Goal: Transaction & Acquisition: Purchase product/service

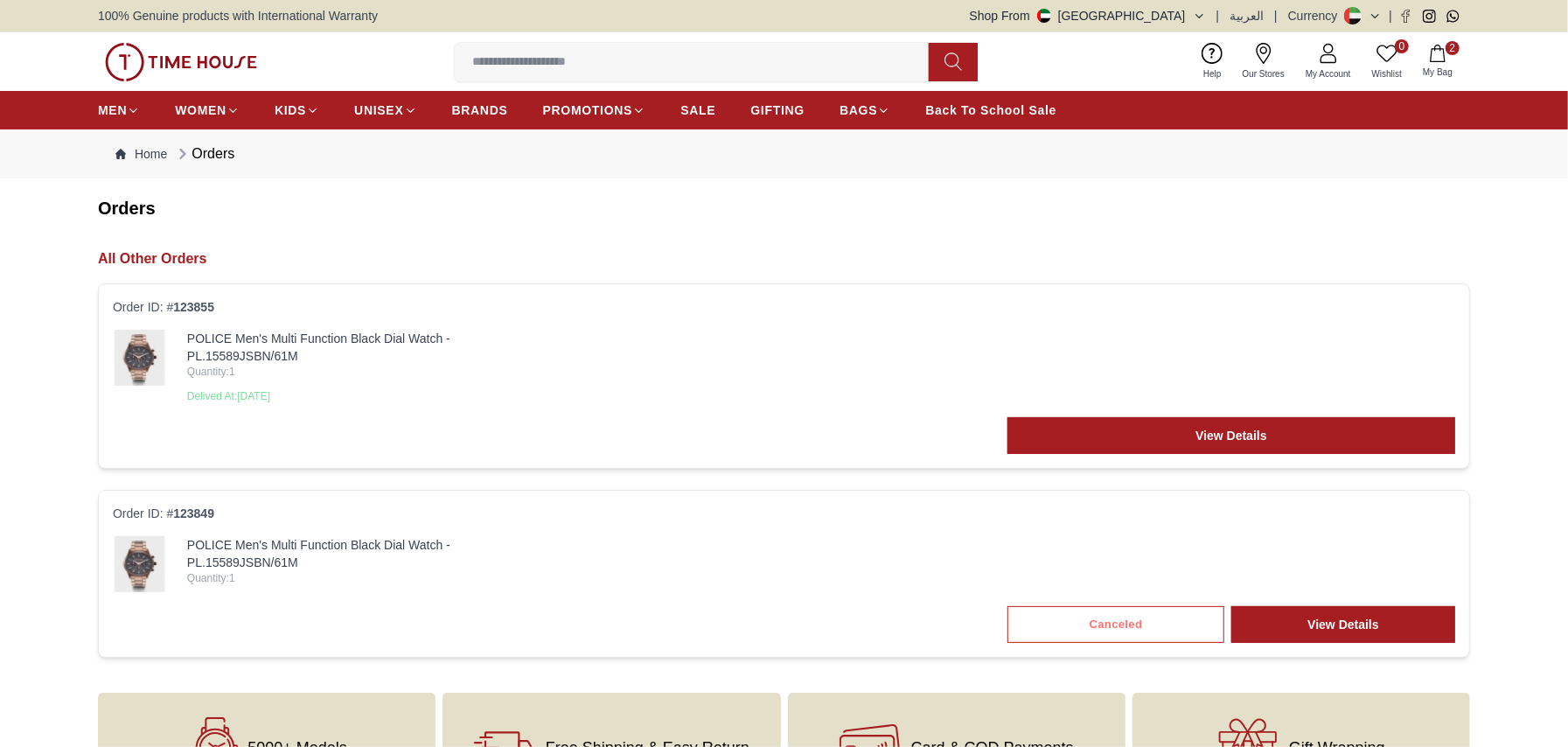
click at [500, 63] on input at bounding box center [698, 63] width 488 height 35
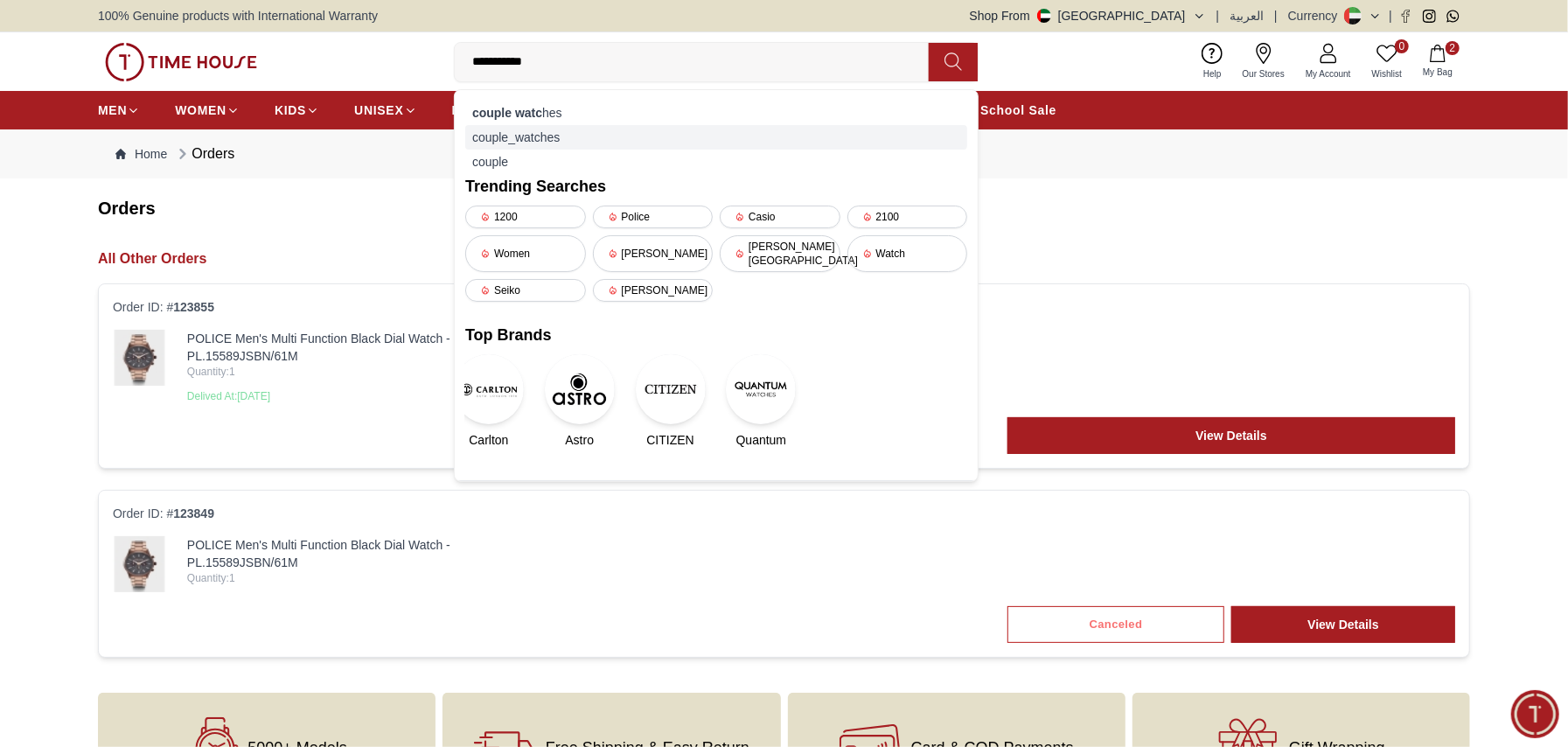
type input "**********"
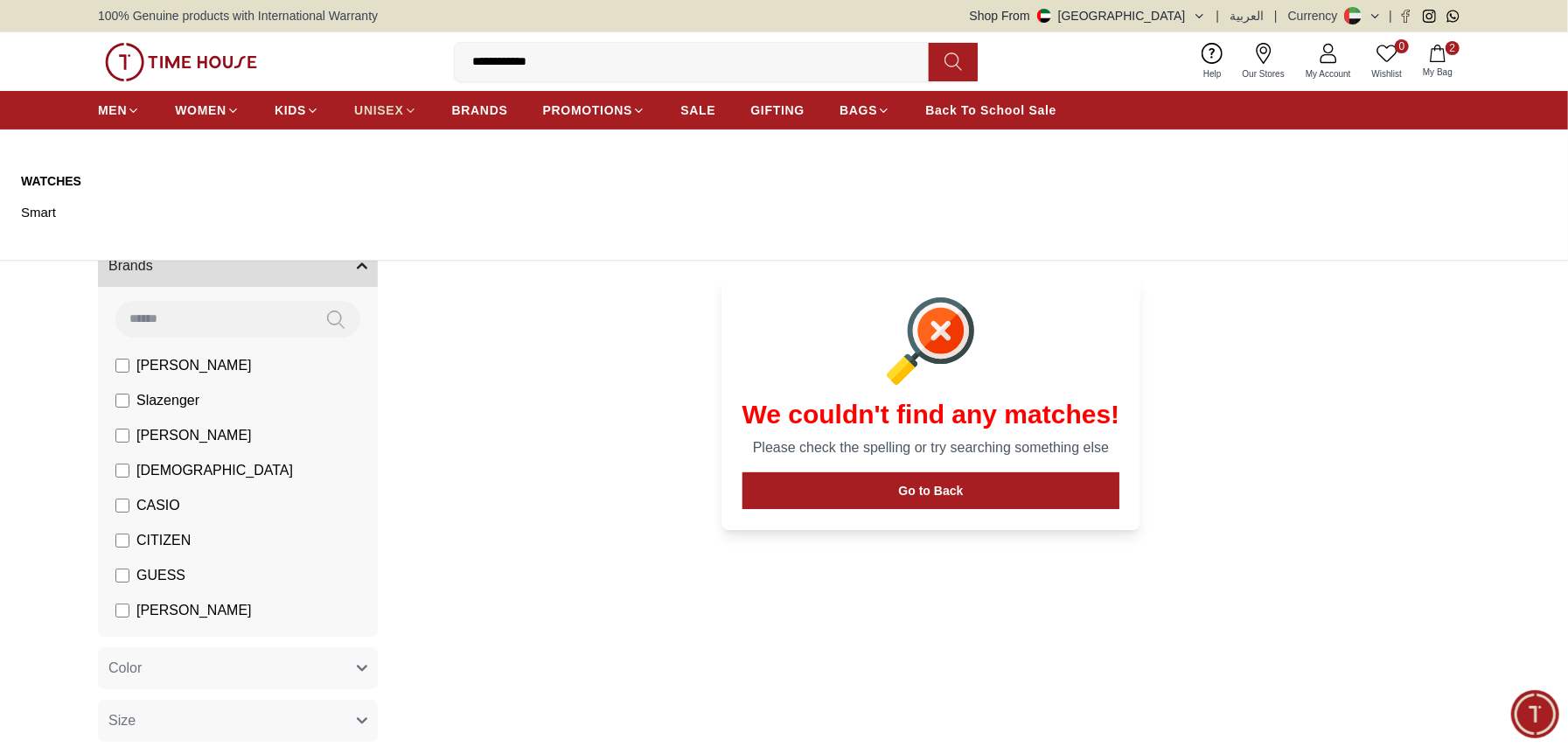
click at [368, 102] on span "UNISEX" at bounding box center [379, 110] width 49 height 18
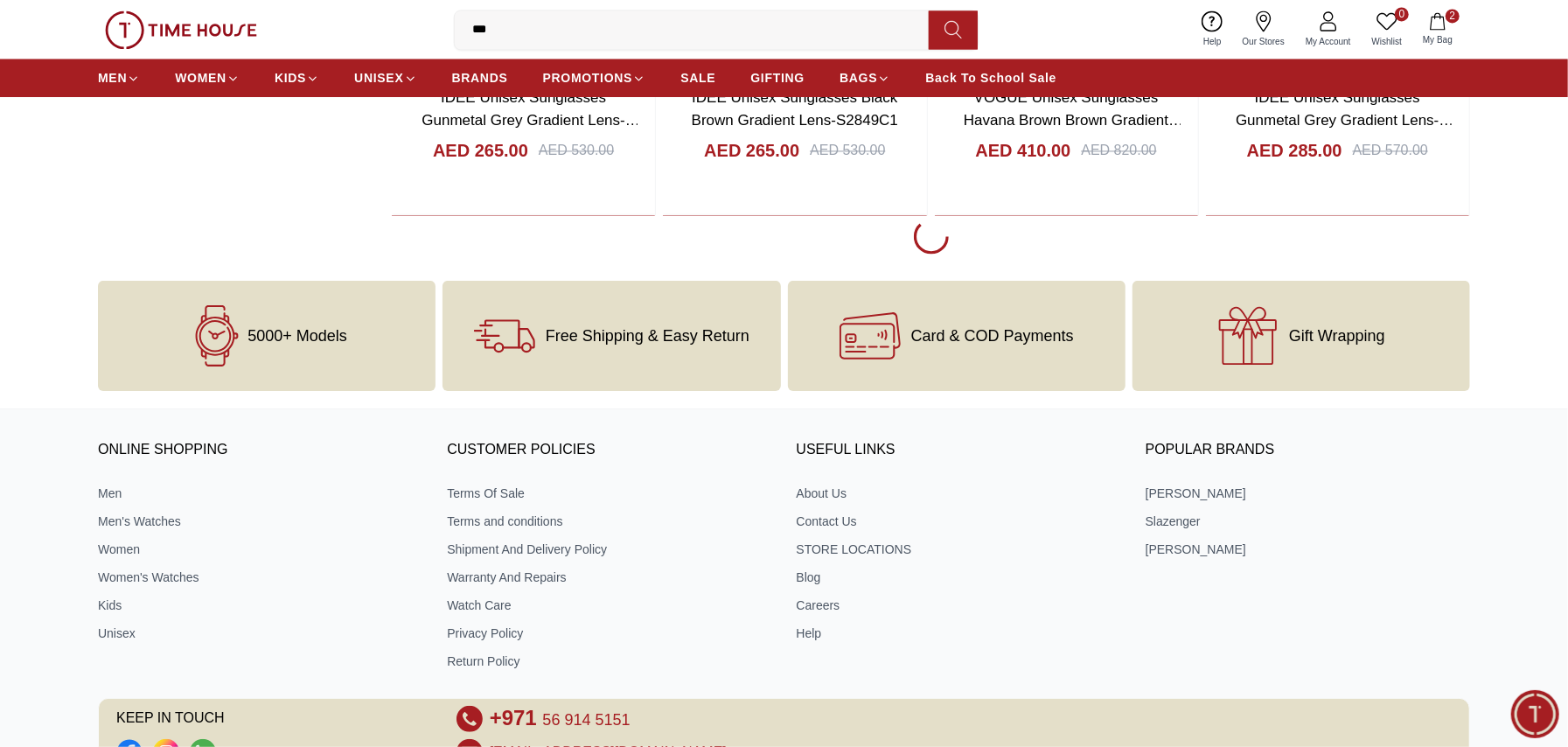
scroll to position [2565, 0]
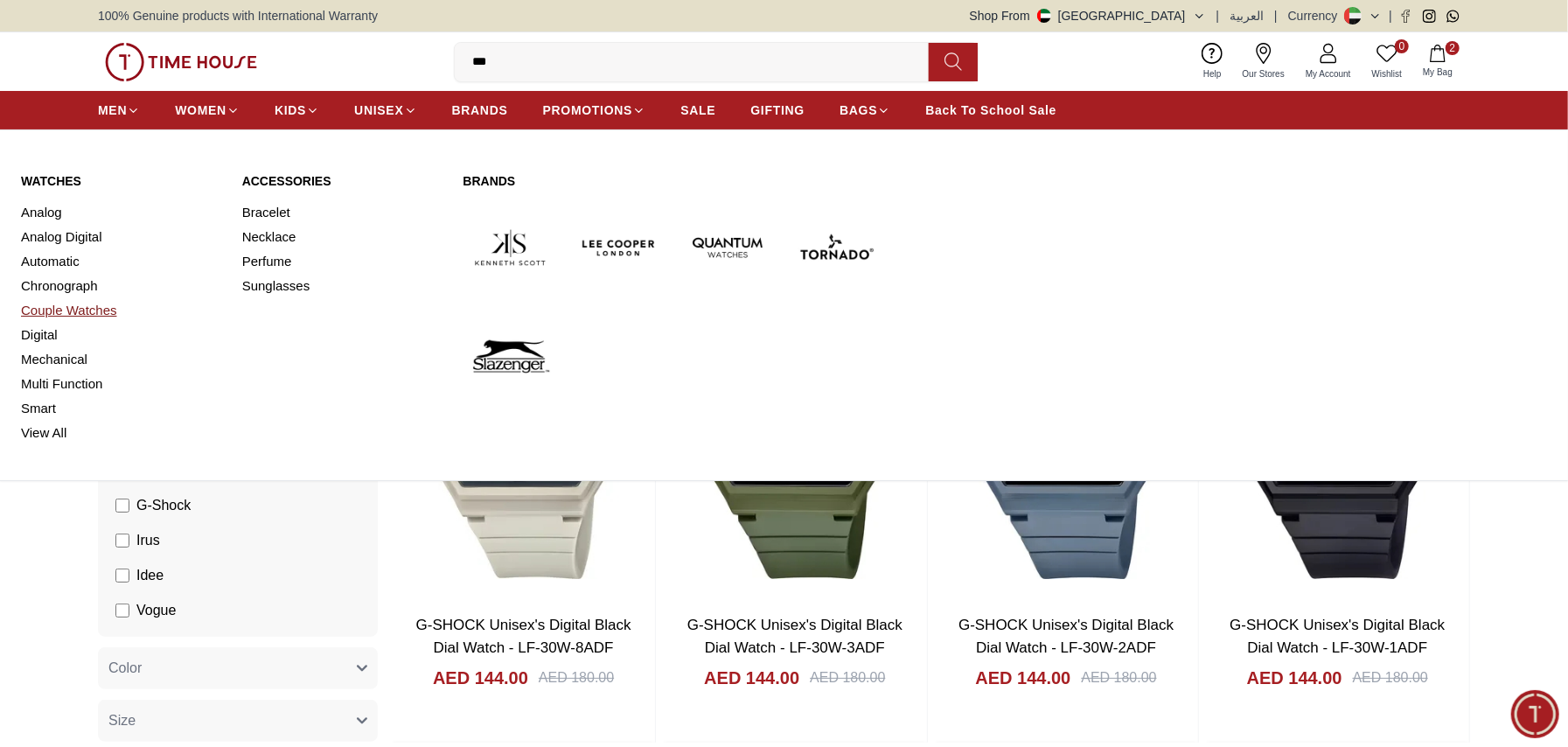
click at [88, 311] on link "Couple Watches" at bounding box center [121, 310] width 200 height 25
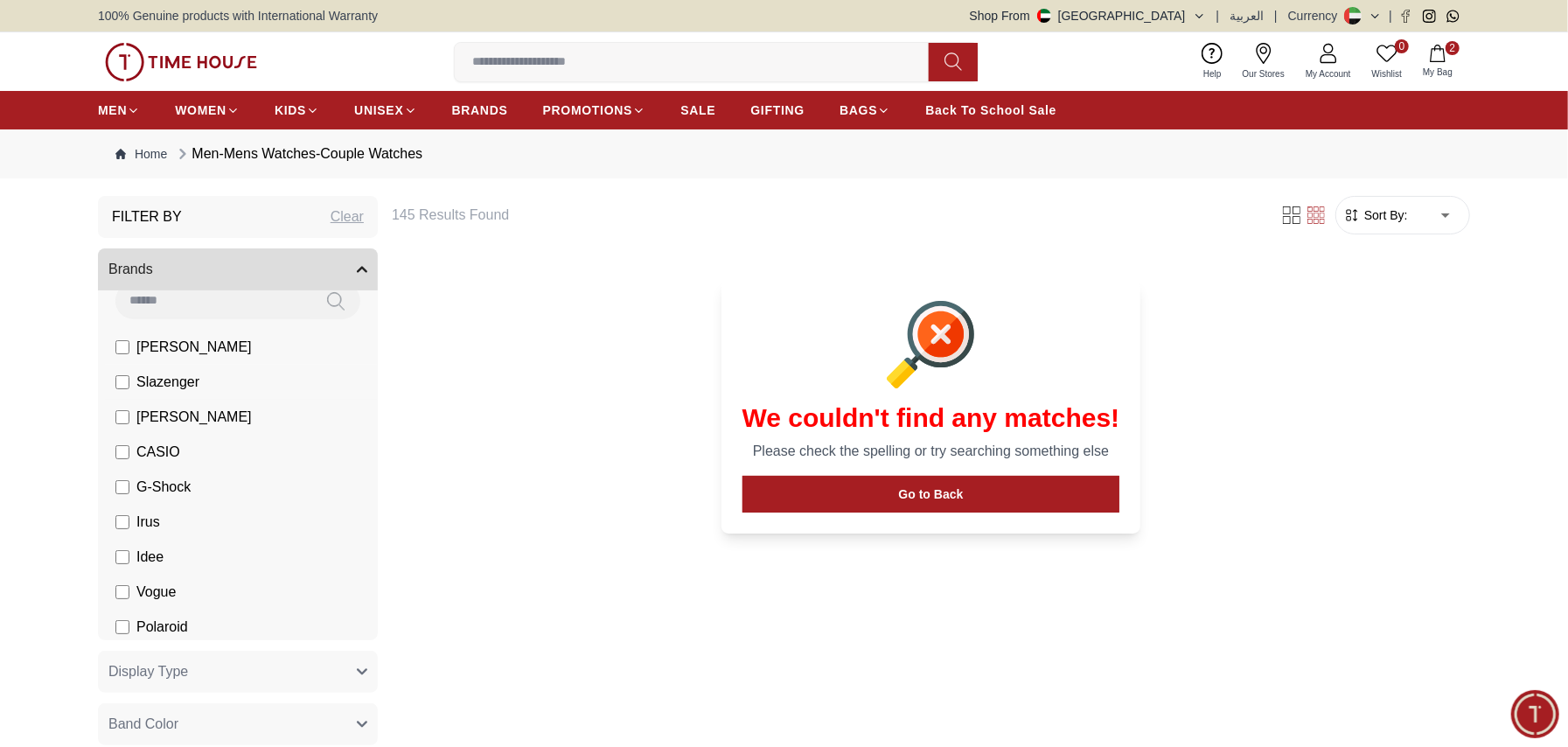
scroll to position [26, 0]
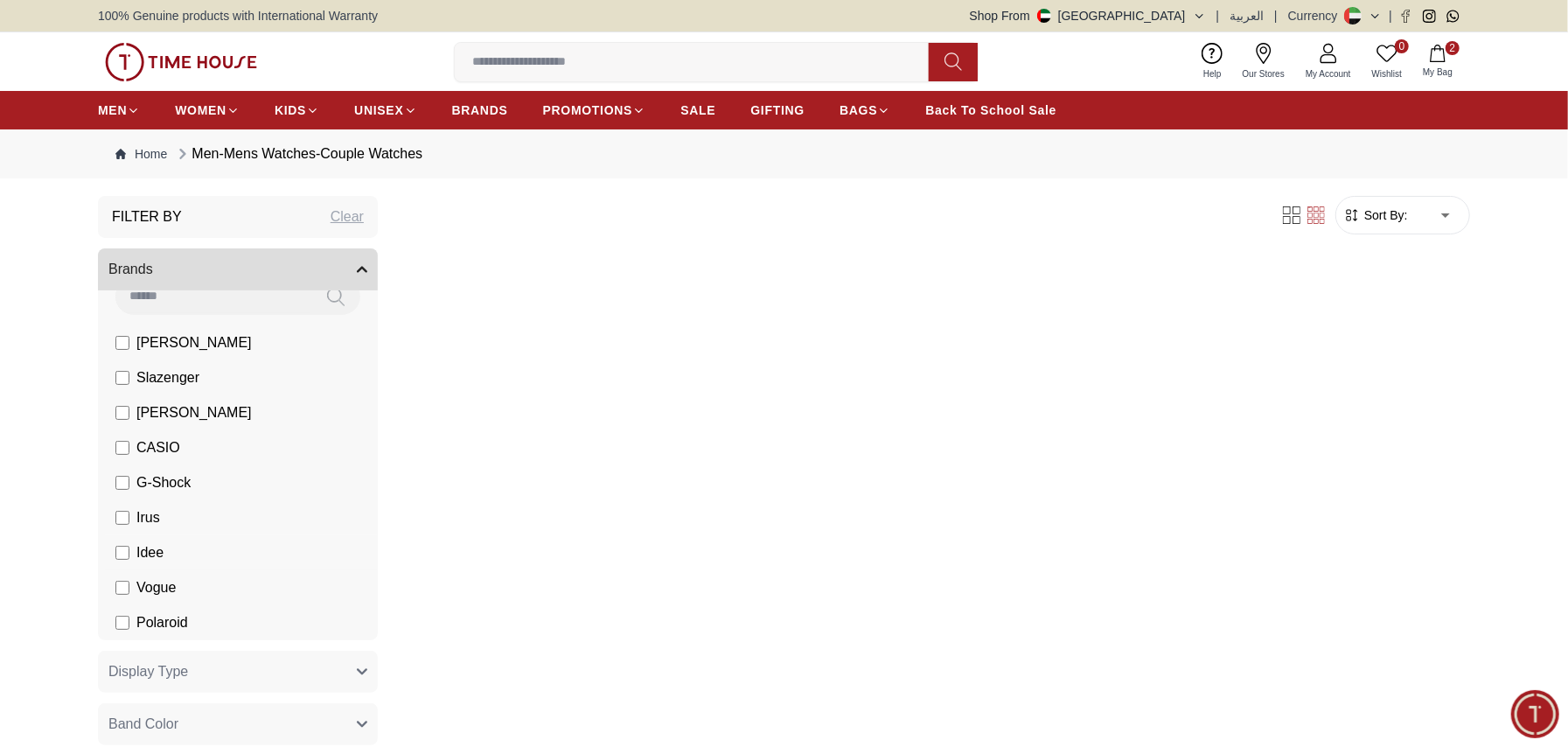
click at [116, 560] on label "Idee" at bounding box center [139, 553] width 49 height 21
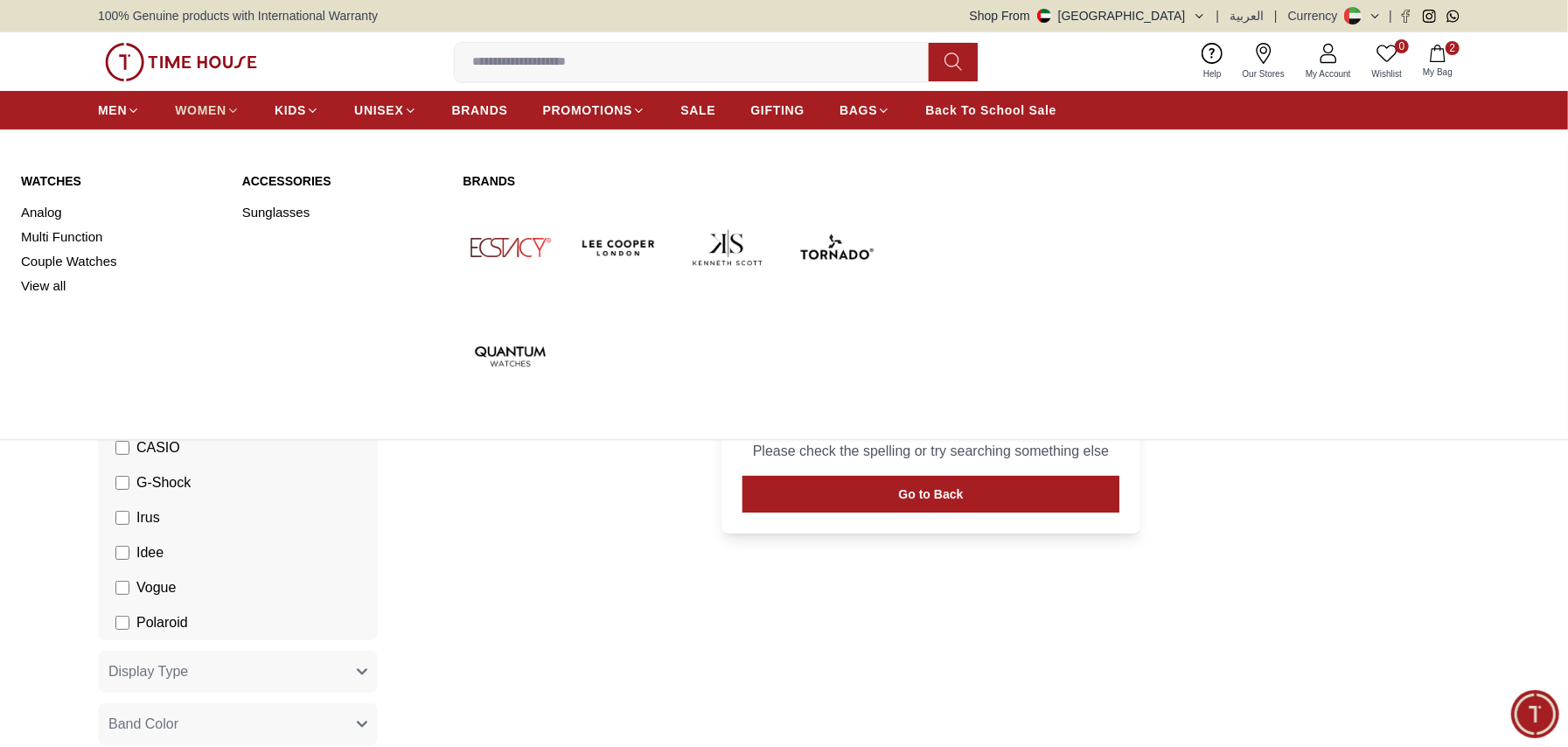
click at [175, 114] on span "WOMEN" at bounding box center [200, 110] width 52 height 18
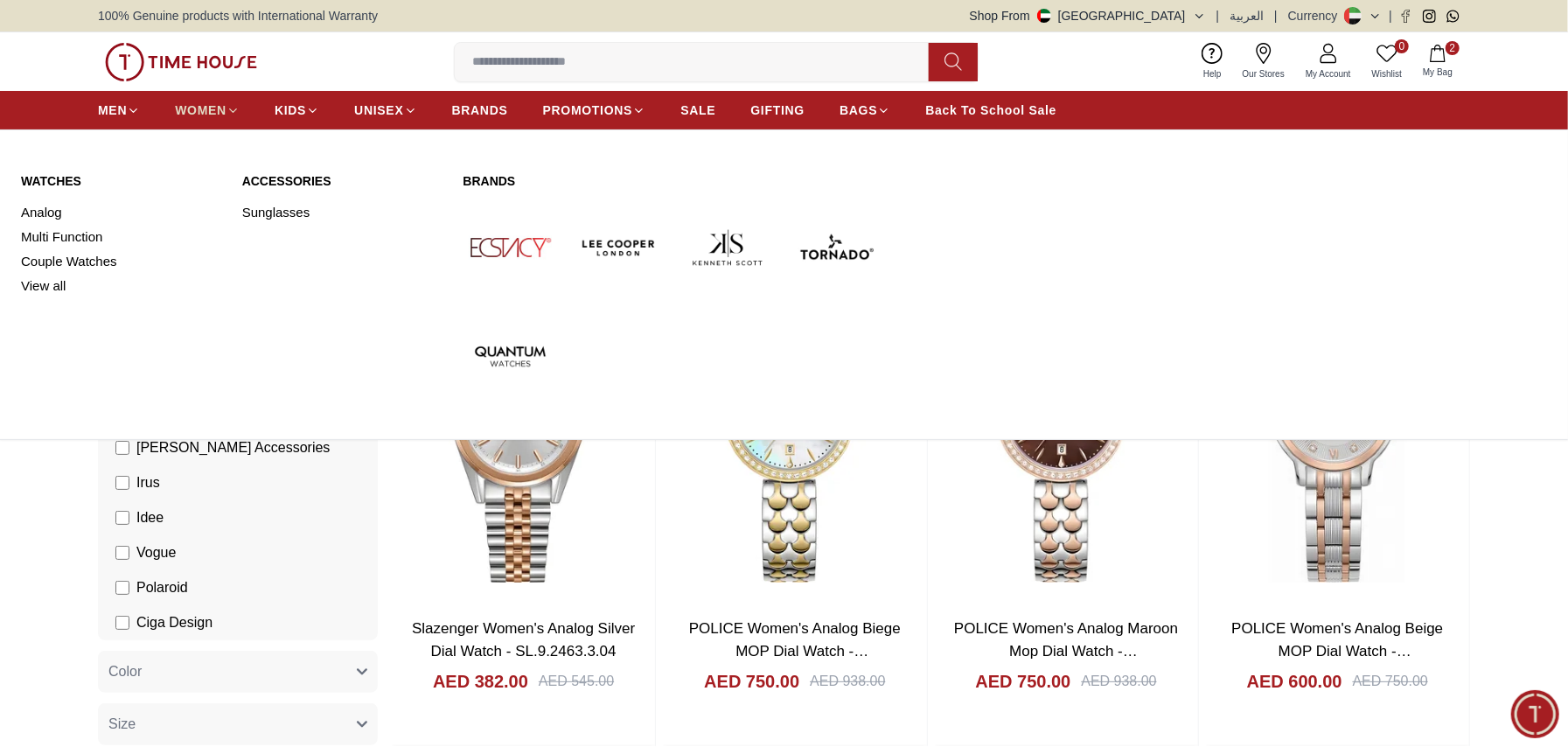
click at [228, 110] on icon at bounding box center [233, 110] width 13 height 13
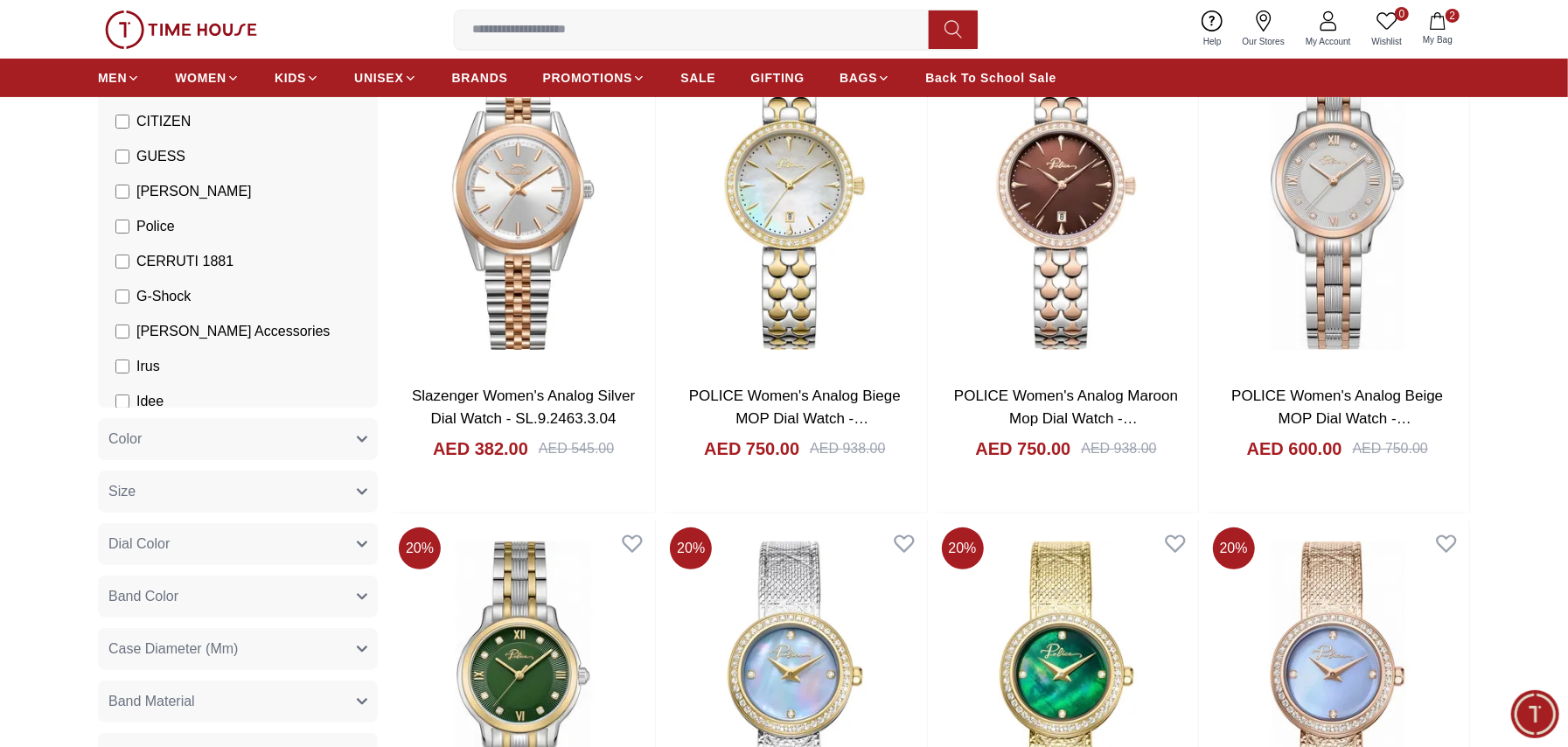
scroll to position [306, 0]
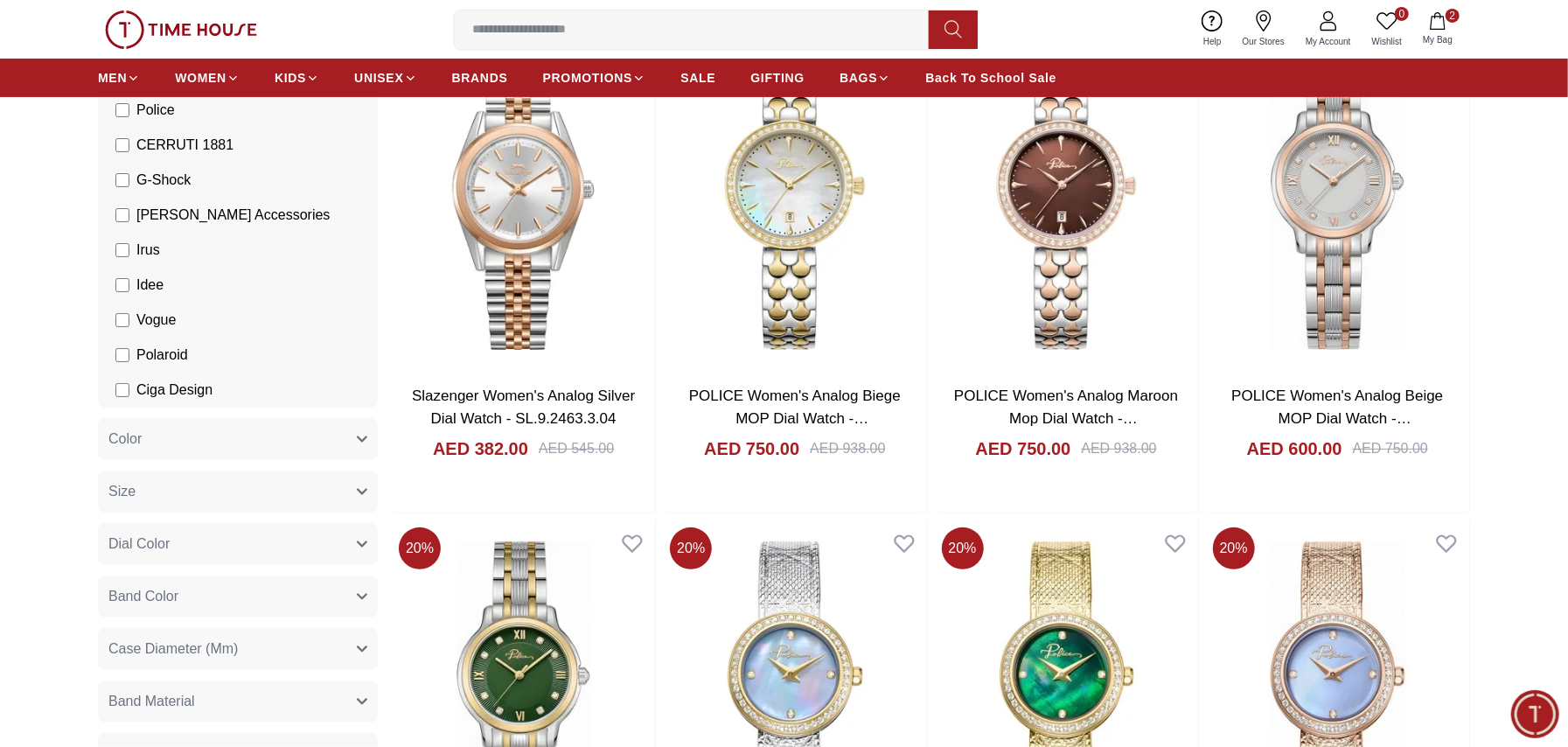
click at [172, 358] on span "Polaroid" at bounding box center [162, 355] width 52 height 21
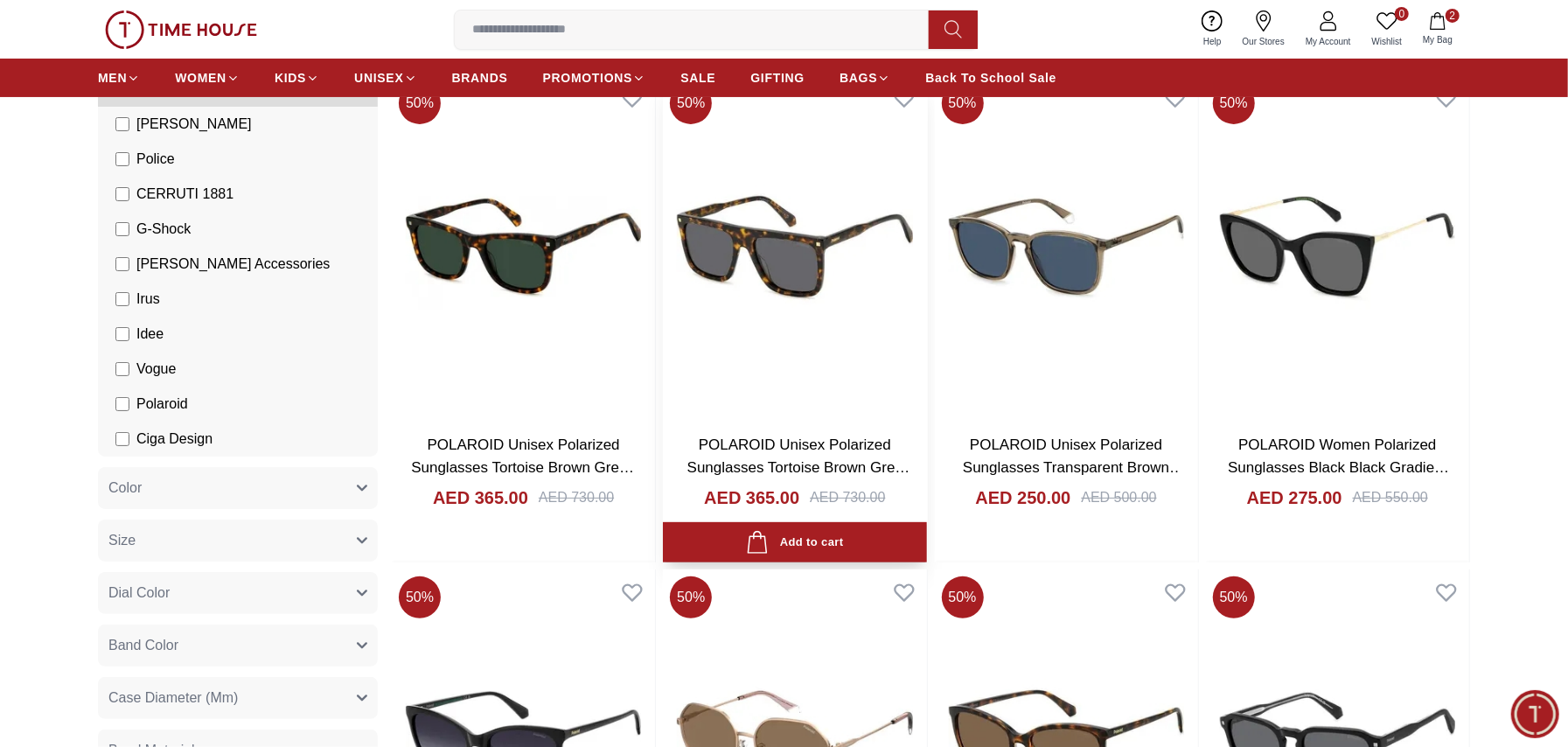
scroll to position [116, 0]
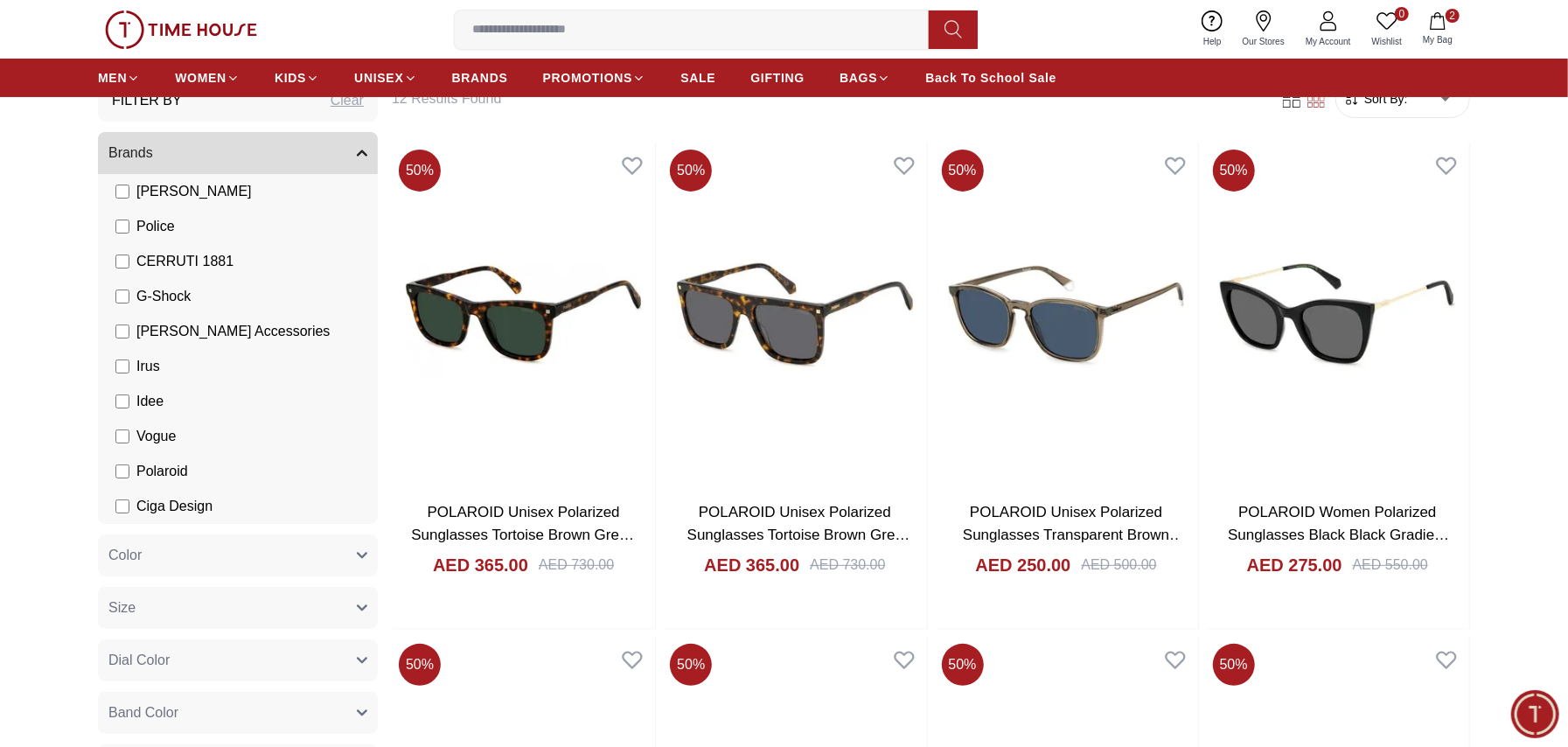
click at [187, 193] on span "[PERSON_NAME]" at bounding box center [194, 191] width 116 height 21
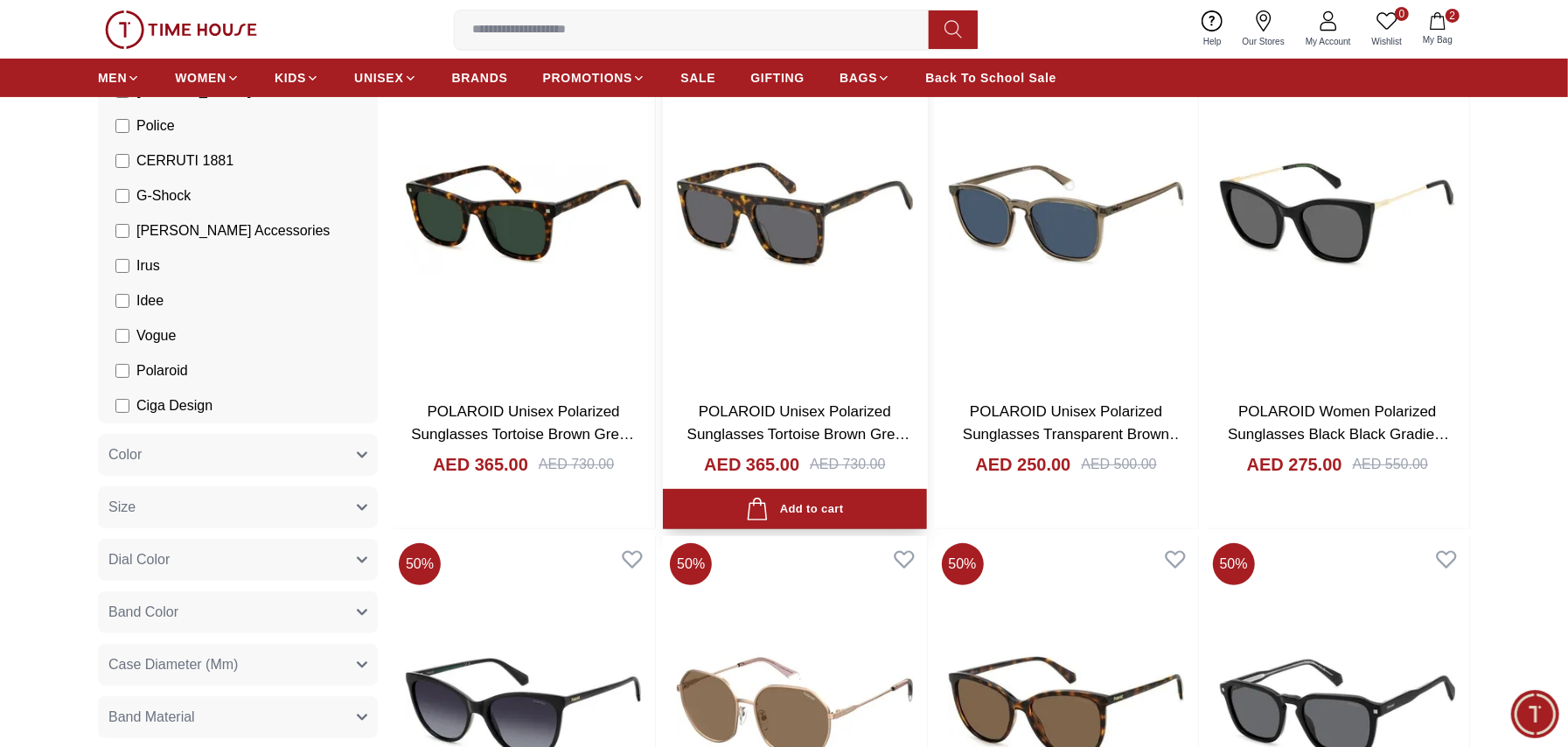
scroll to position [467, 0]
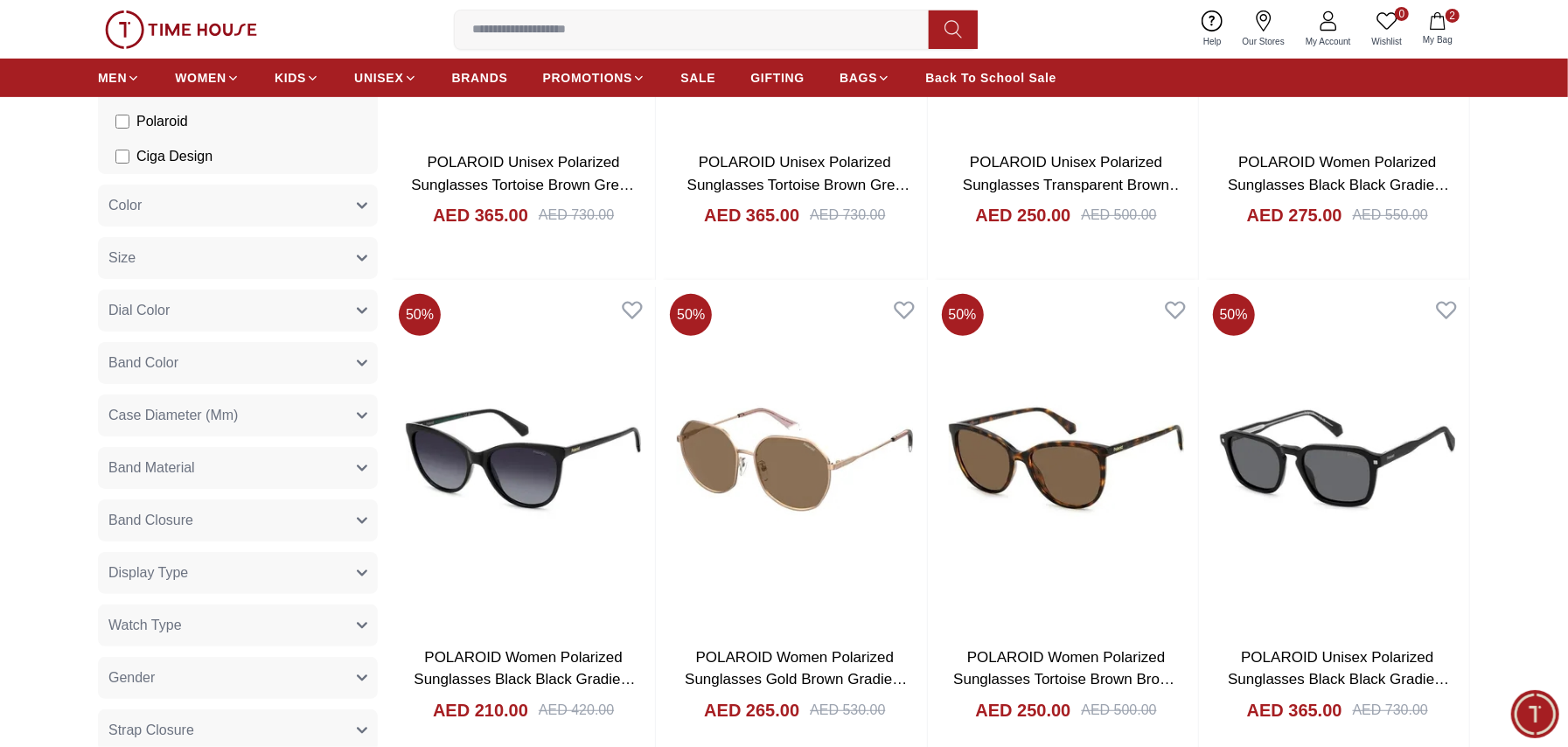
click at [113, 120] on li "Polaroid" at bounding box center [241, 122] width 273 height 35
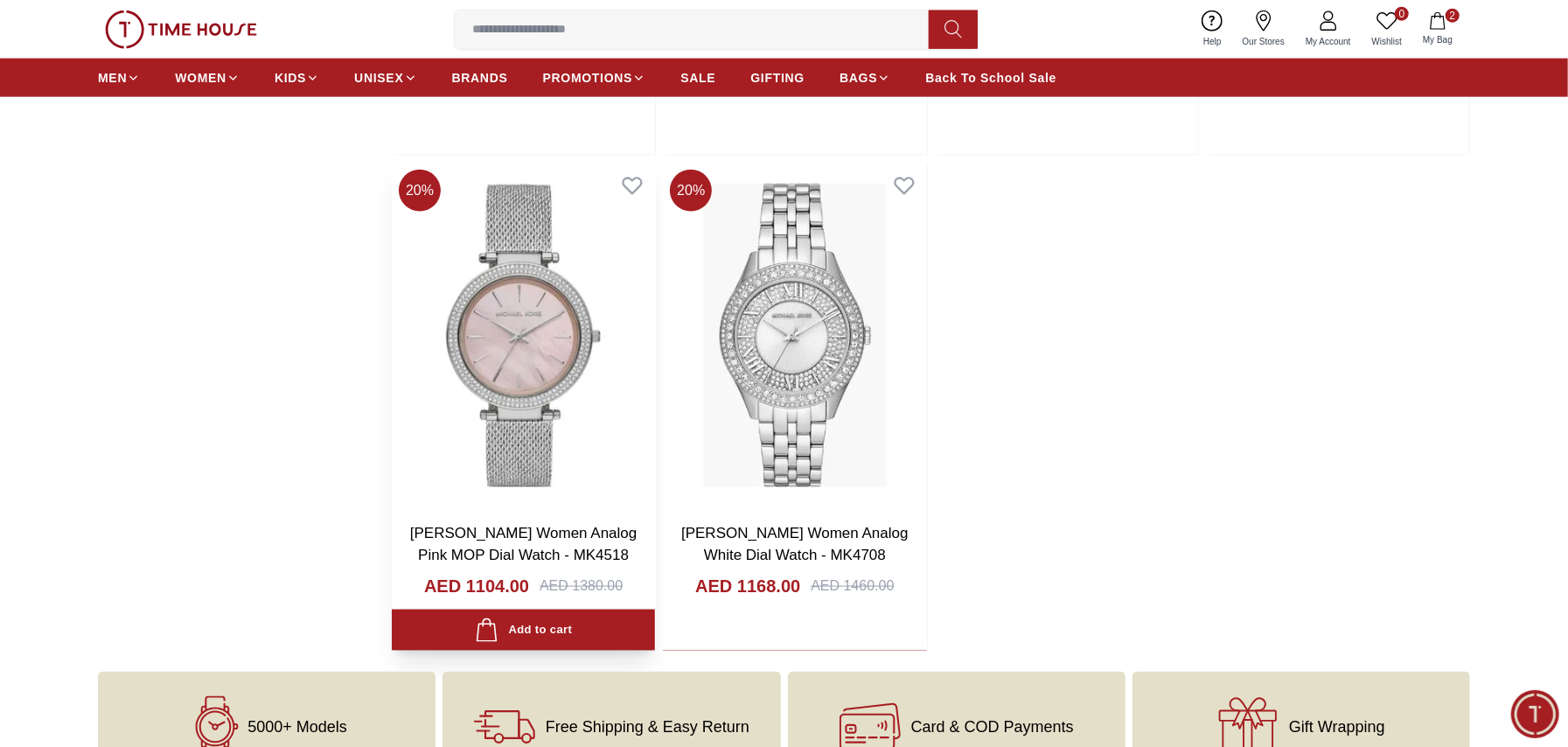
scroll to position [1632, 0]
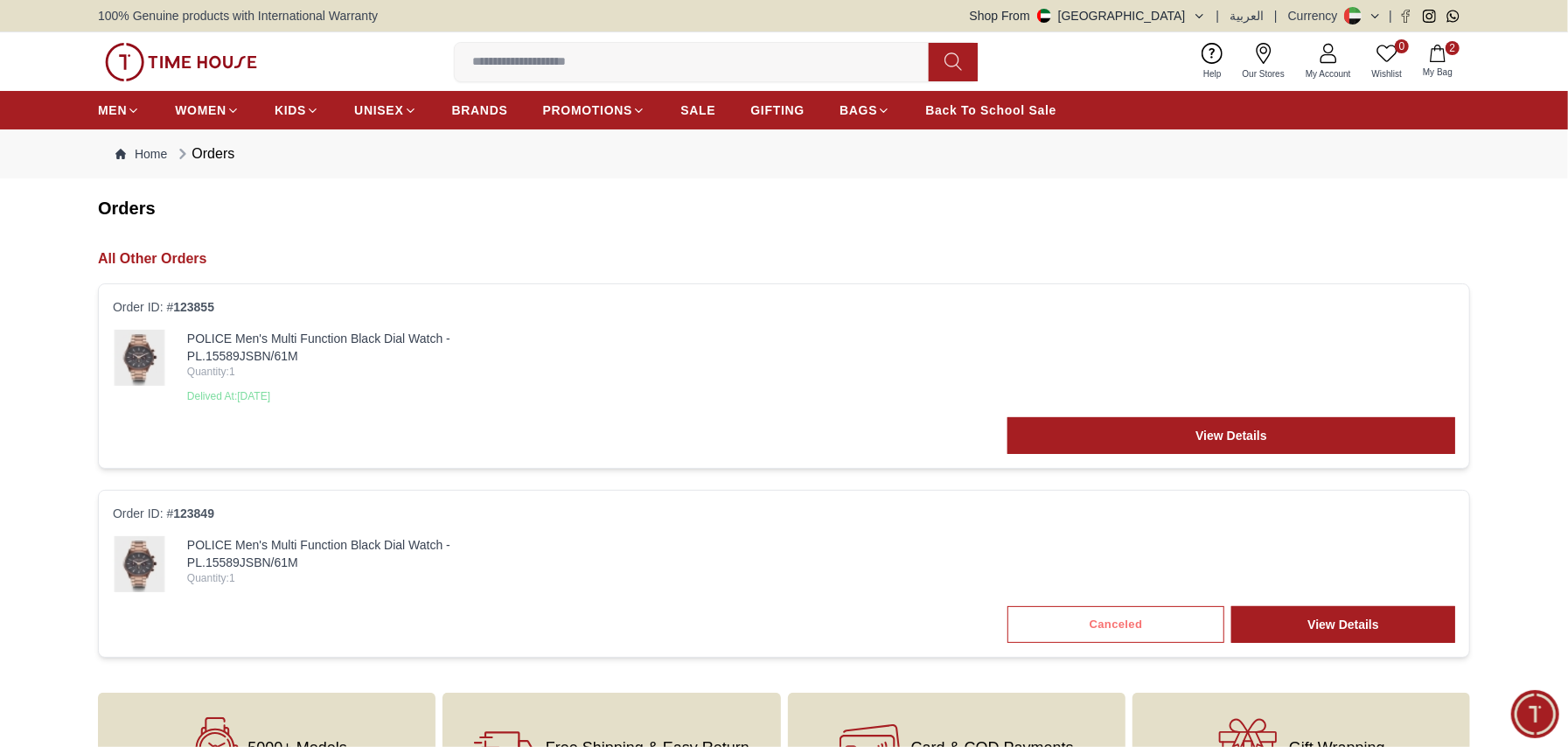
click at [578, 57] on input at bounding box center [698, 63] width 488 height 35
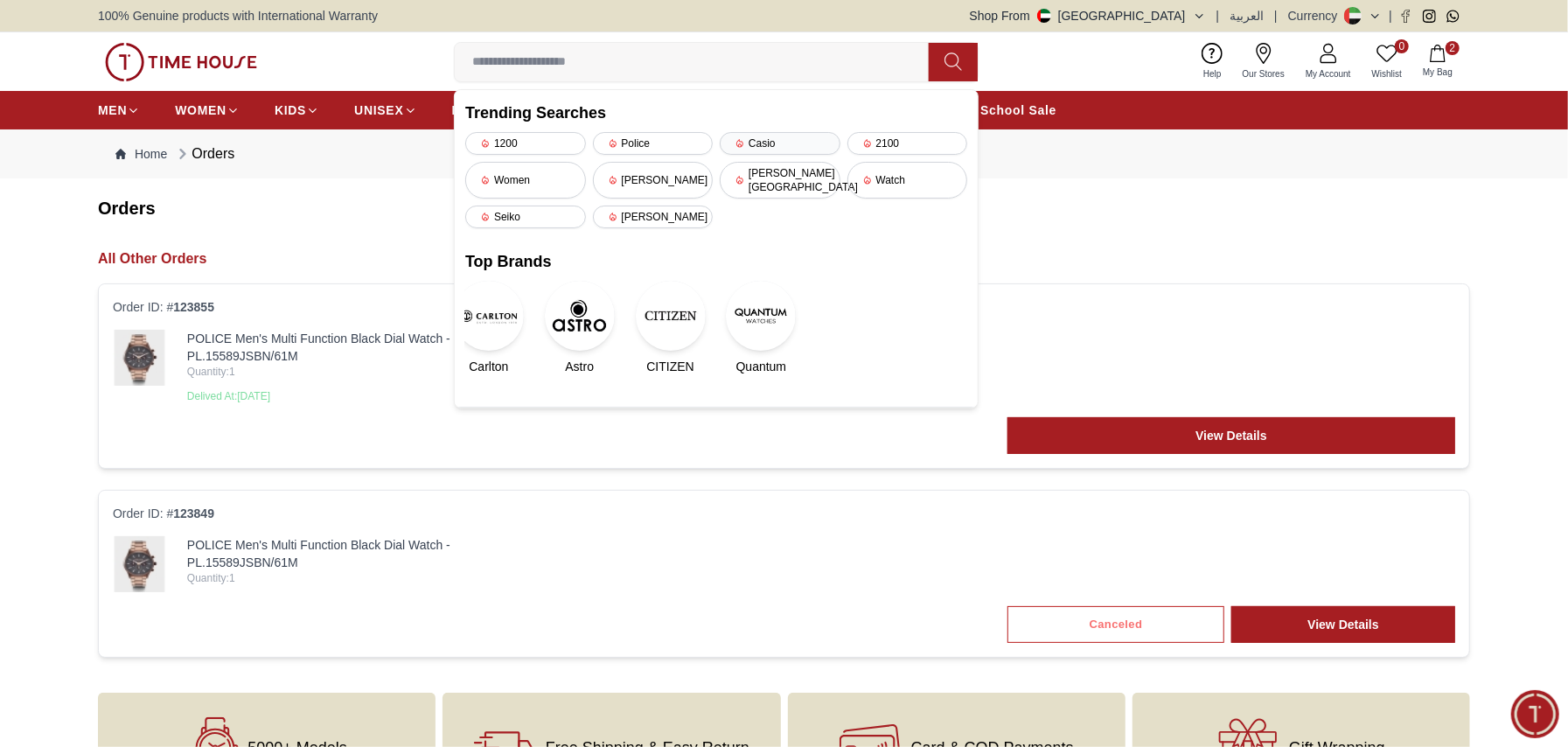
click at [756, 141] on div "Casio" at bounding box center [780, 144] width 121 height 23
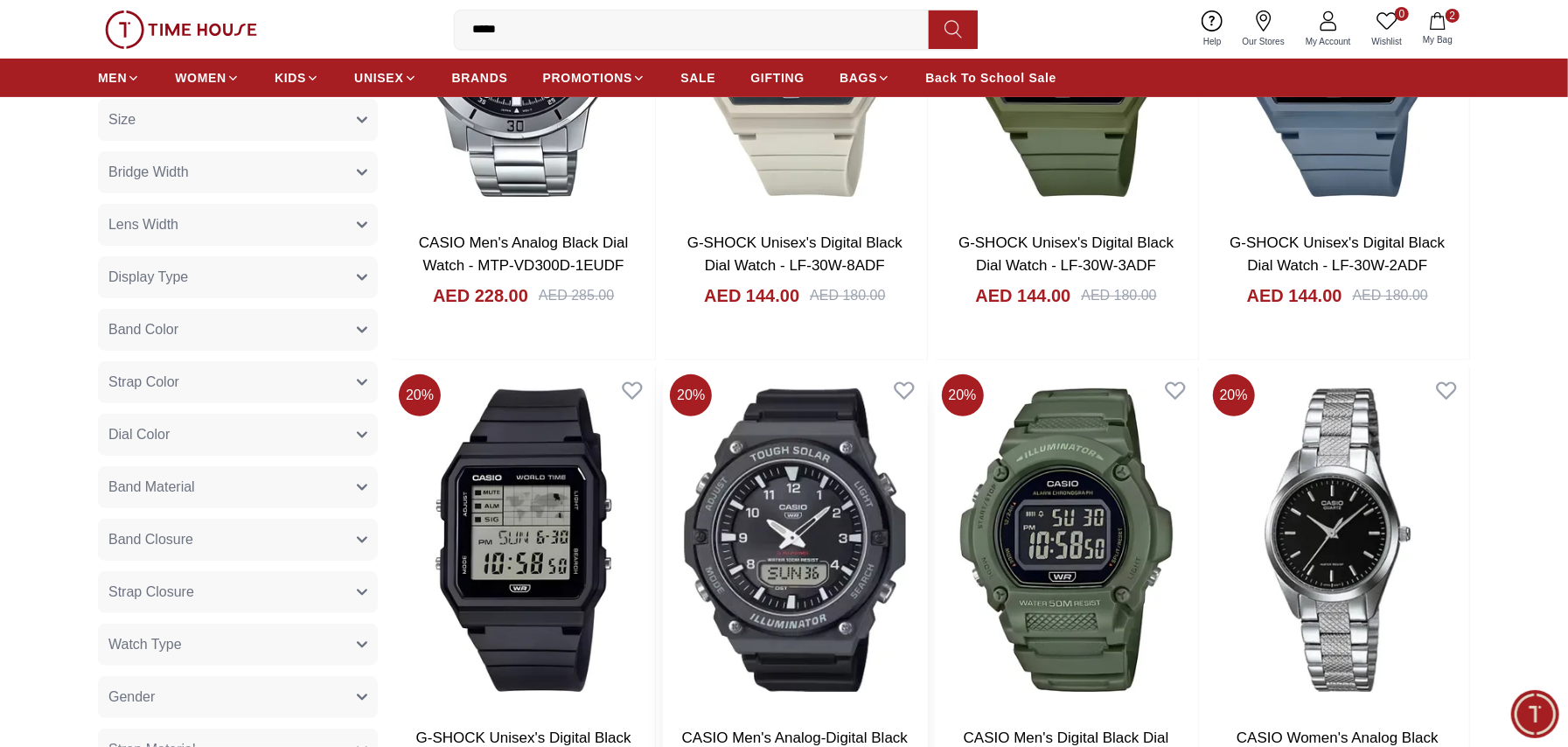
scroll to position [350, 0]
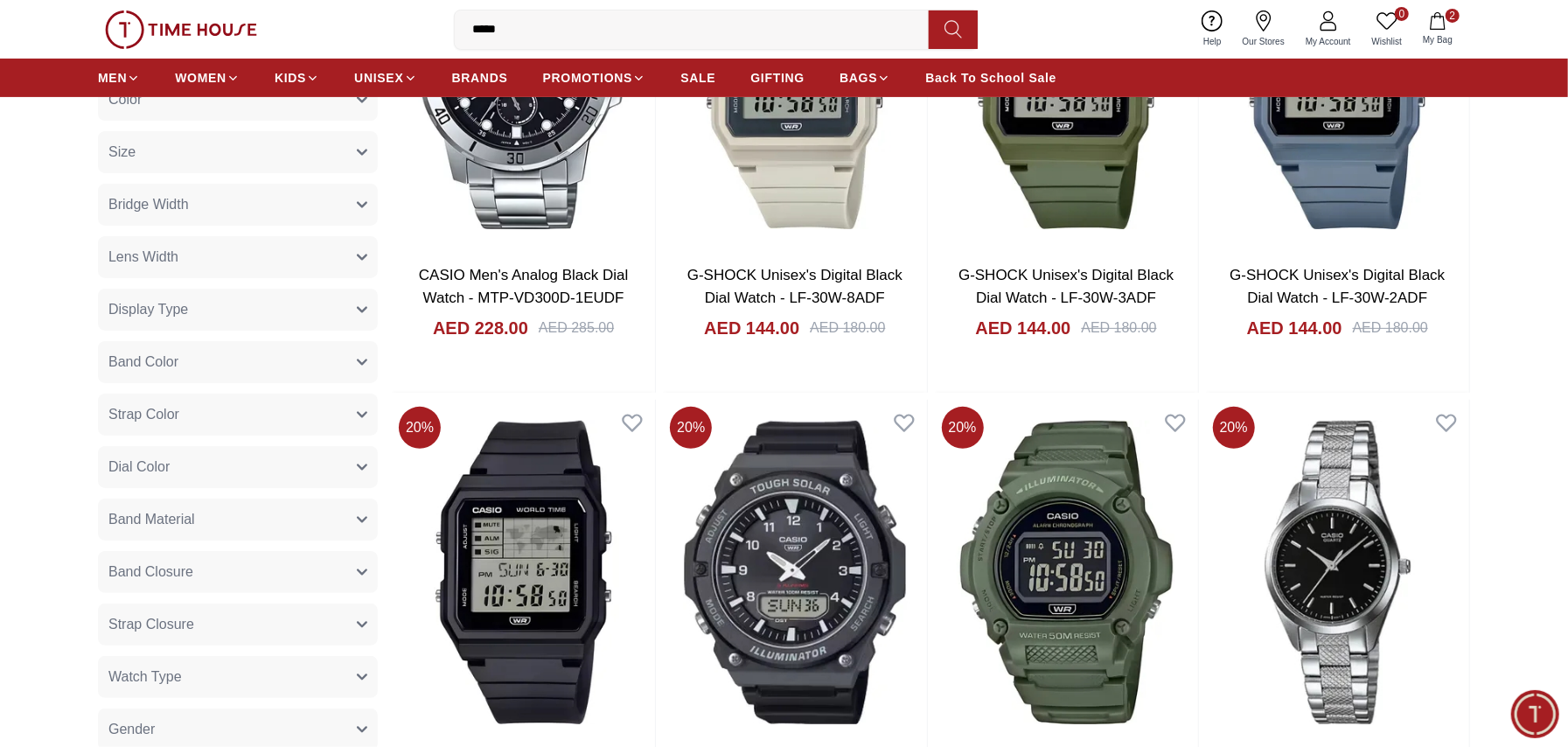
click at [676, 16] on input "*****" at bounding box center [698, 30] width 488 height 35
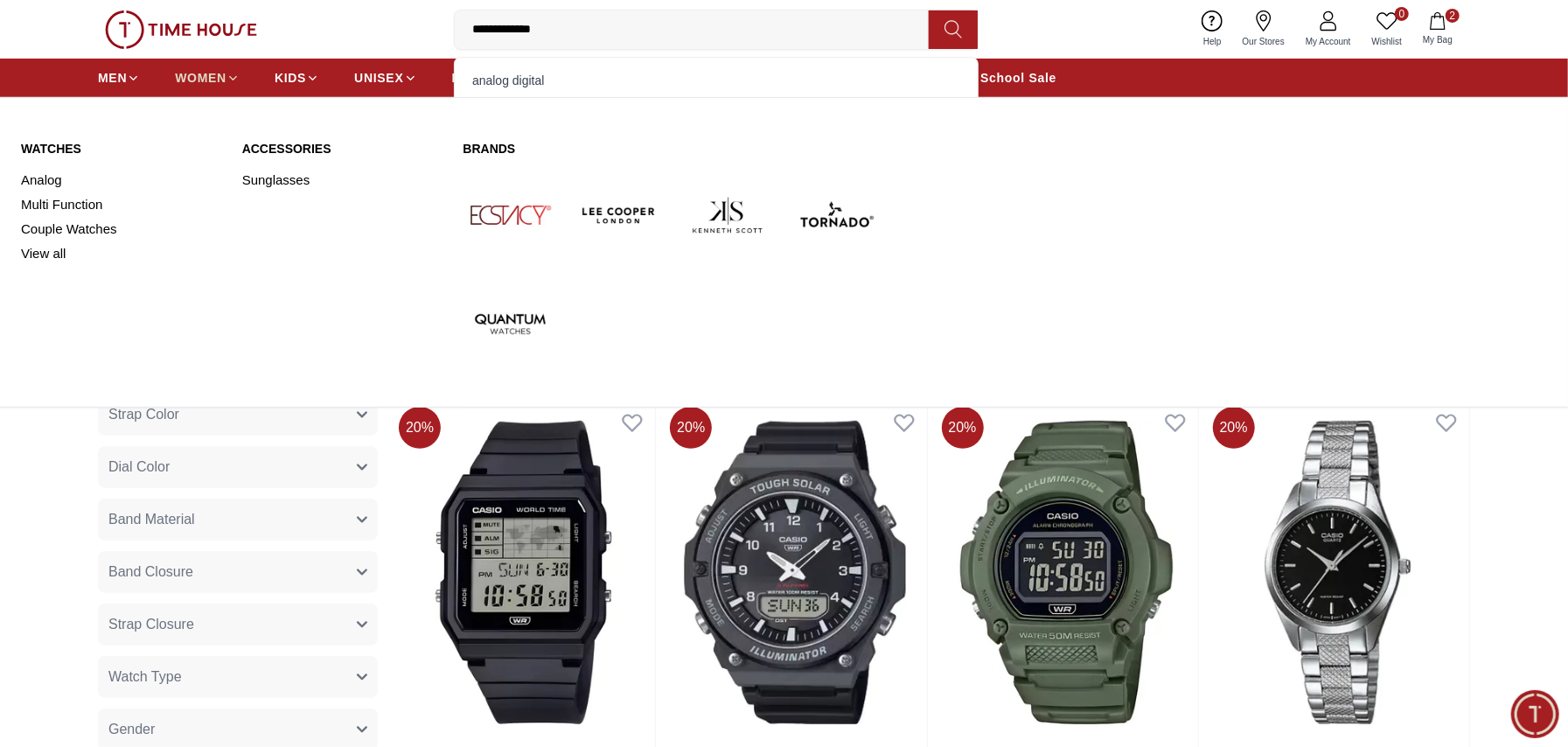
type input "**********"
click at [197, 70] on span "WOMEN" at bounding box center [200, 78] width 52 height 18
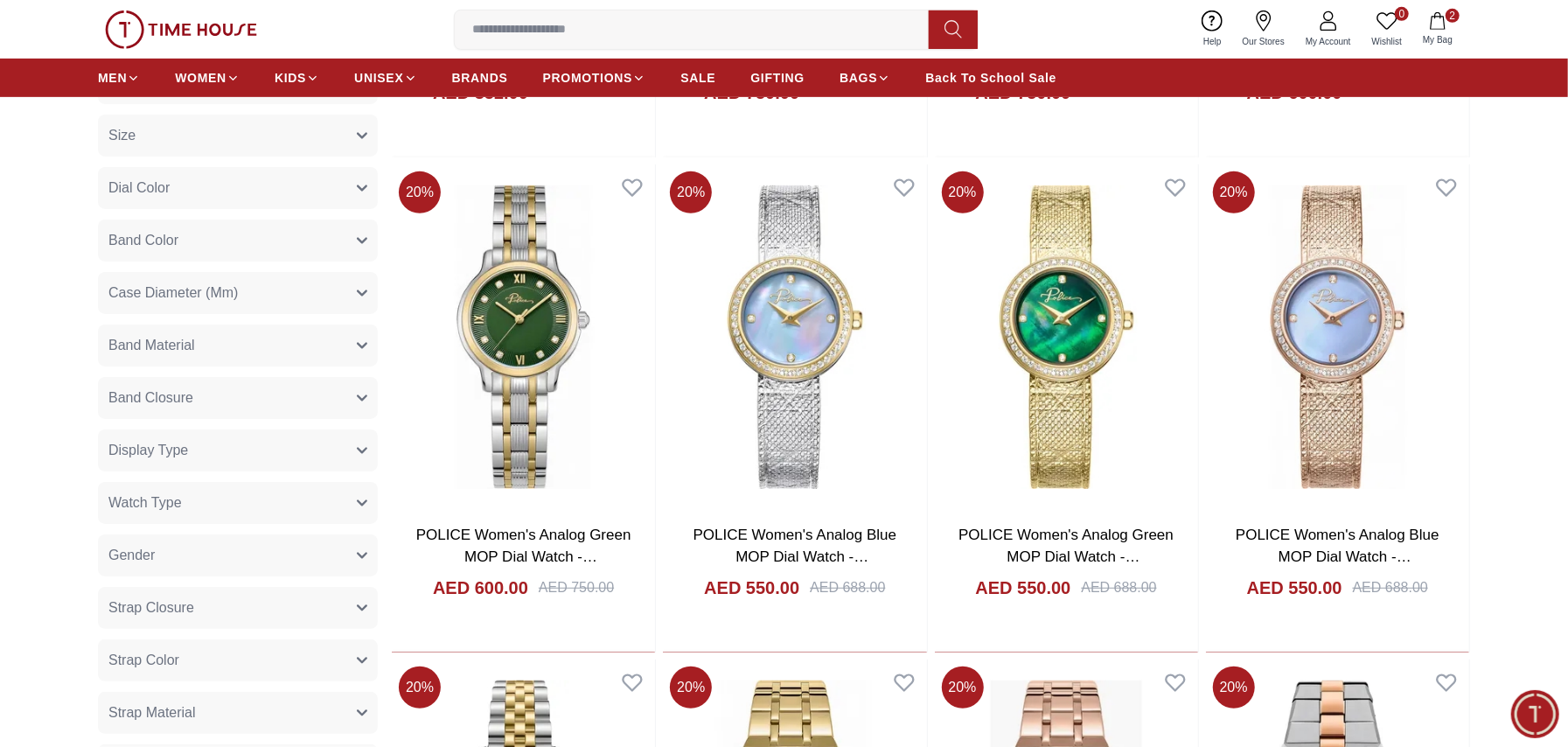
scroll to position [582, 0]
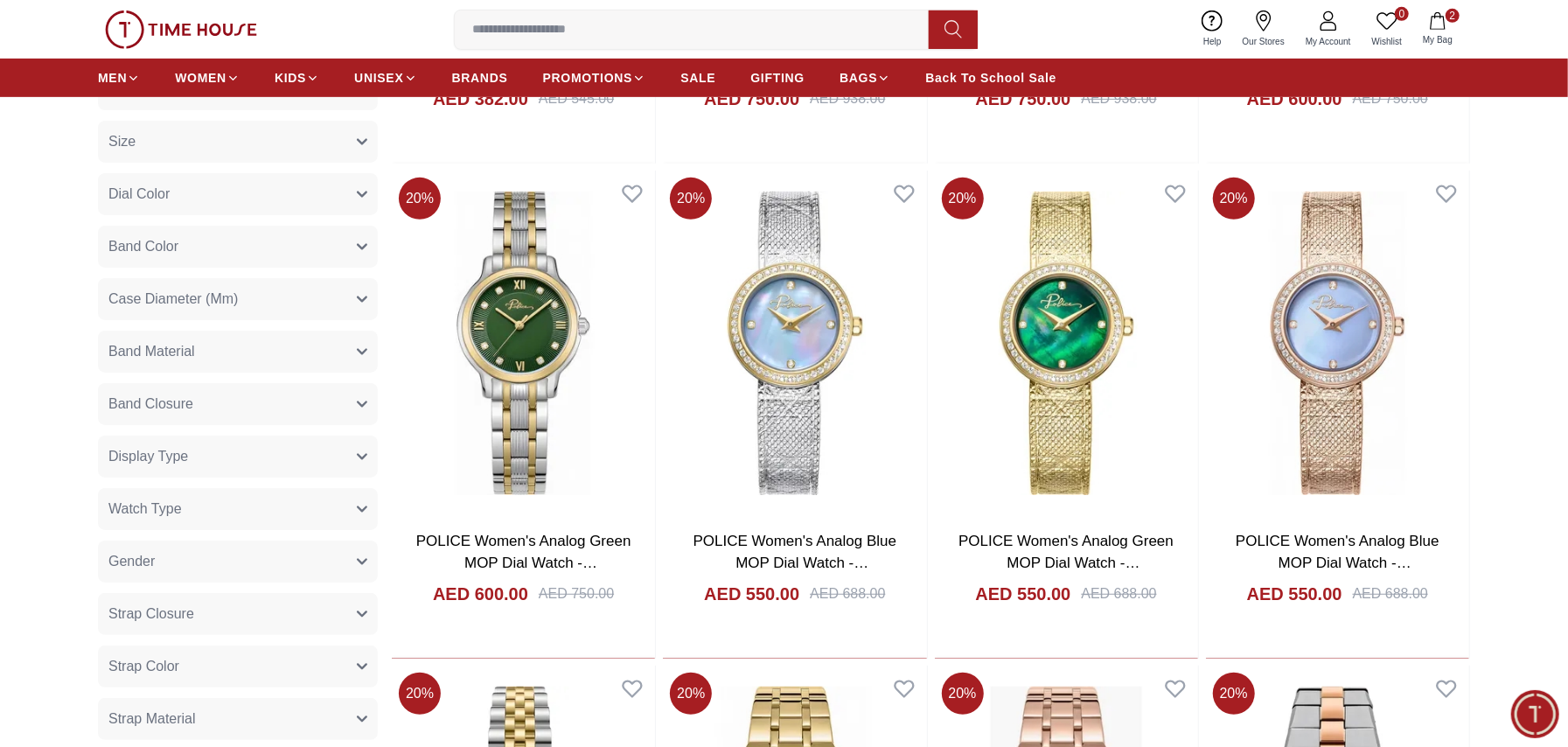
click at [700, 4] on div "0 Wishlist 2 My Bag analog digital Trending Searches 1200 Police Casio 2100 Wom…" at bounding box center [784, 29] width 1372 height 58
click at [694, 30] on input at bounding box center [698, 30] width 488 height 35
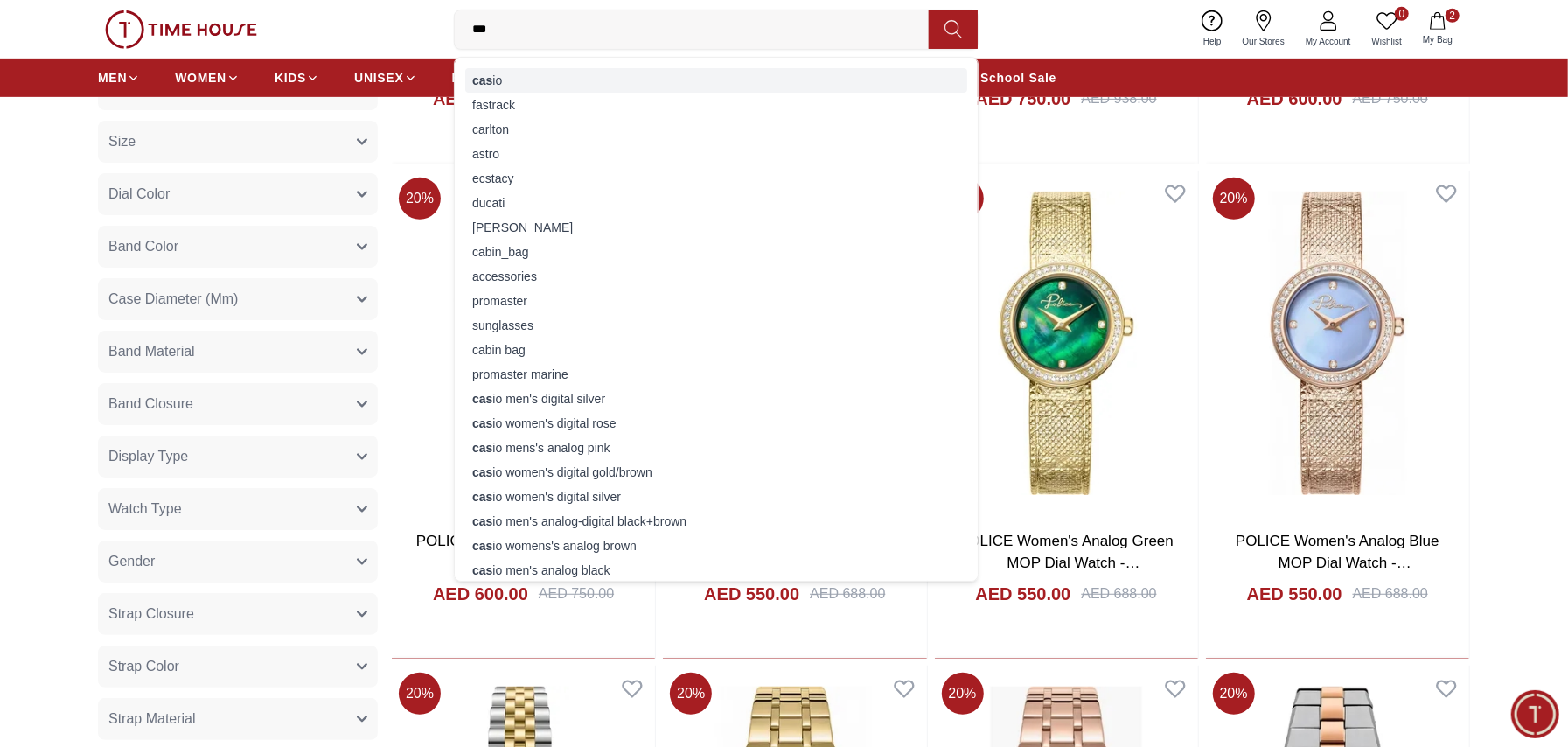
type input "***"
click at [567, 75] on div "cas io" at bounding box center [716, 80] width 502 height 25
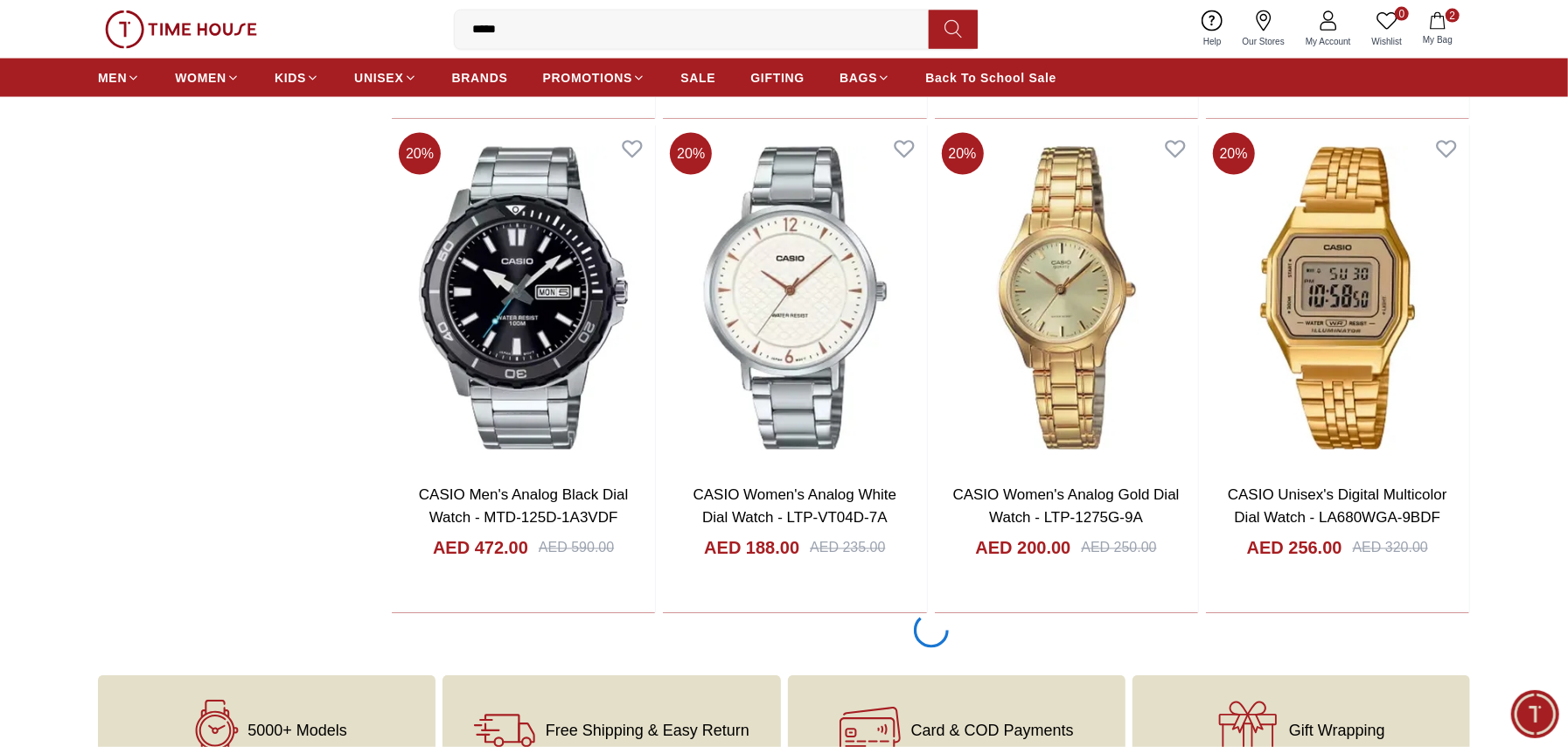
scroll to position [2099, 0]
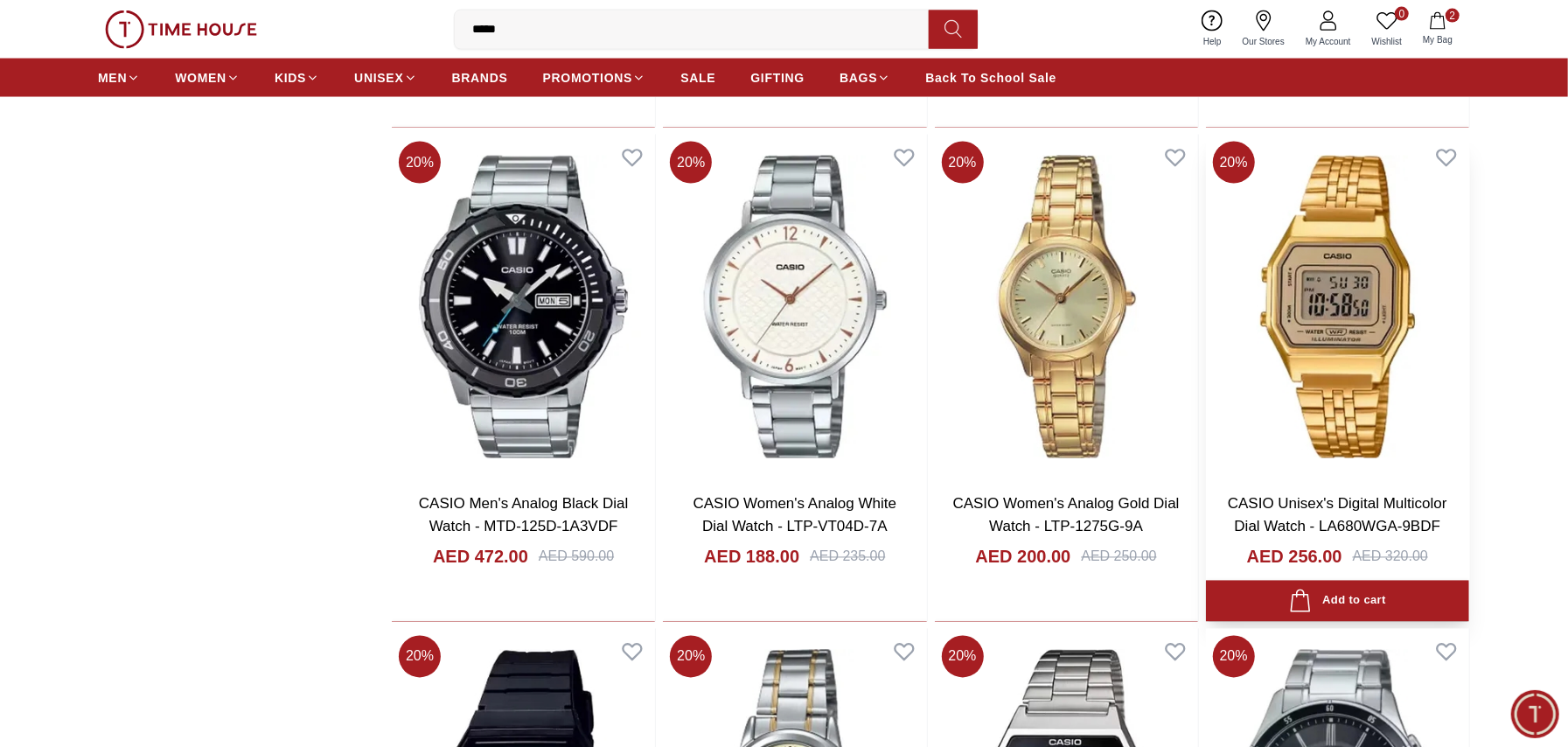
click at [1274, 362] on img at bounding box center [1337, 307] width 263 height 345
